Goal: Task Accomplishment & Management: Manage account settings

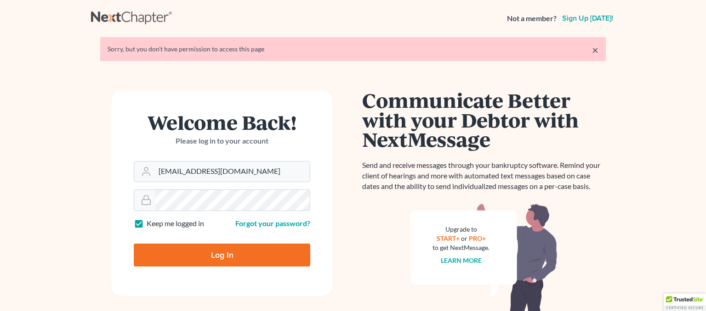
type input "nicolepwestfall@gmail.com"
click at [203, 254] on input "Log In" at bounding box center [222, 255] width 176 height 23
type input "Thinking..."
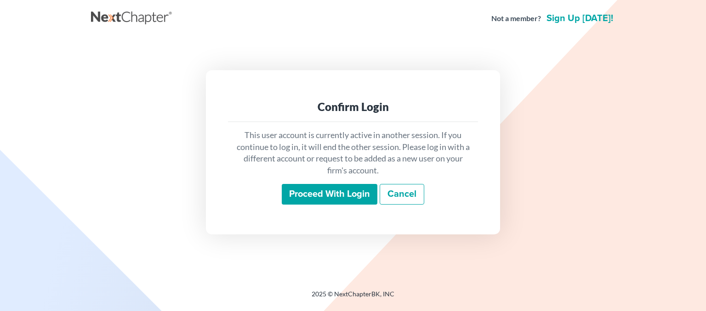
click at [299, 194] on input "Proceed with login" at bounding box center [330, 194] width 96 height 21
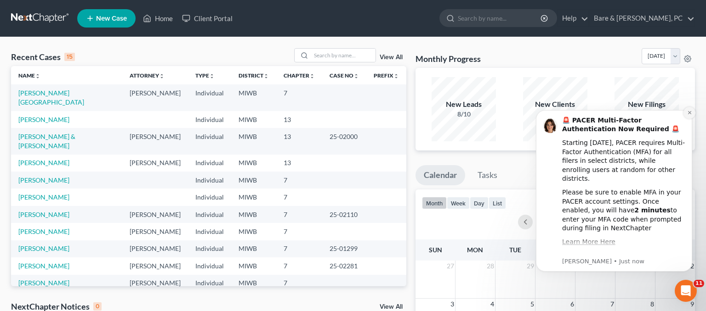
click at [686, 112] on button "Dismiss notification" at bounding box center [689, 113] width 12 height 12
